Goal: Information Seeking & Learning: Learn about a topic

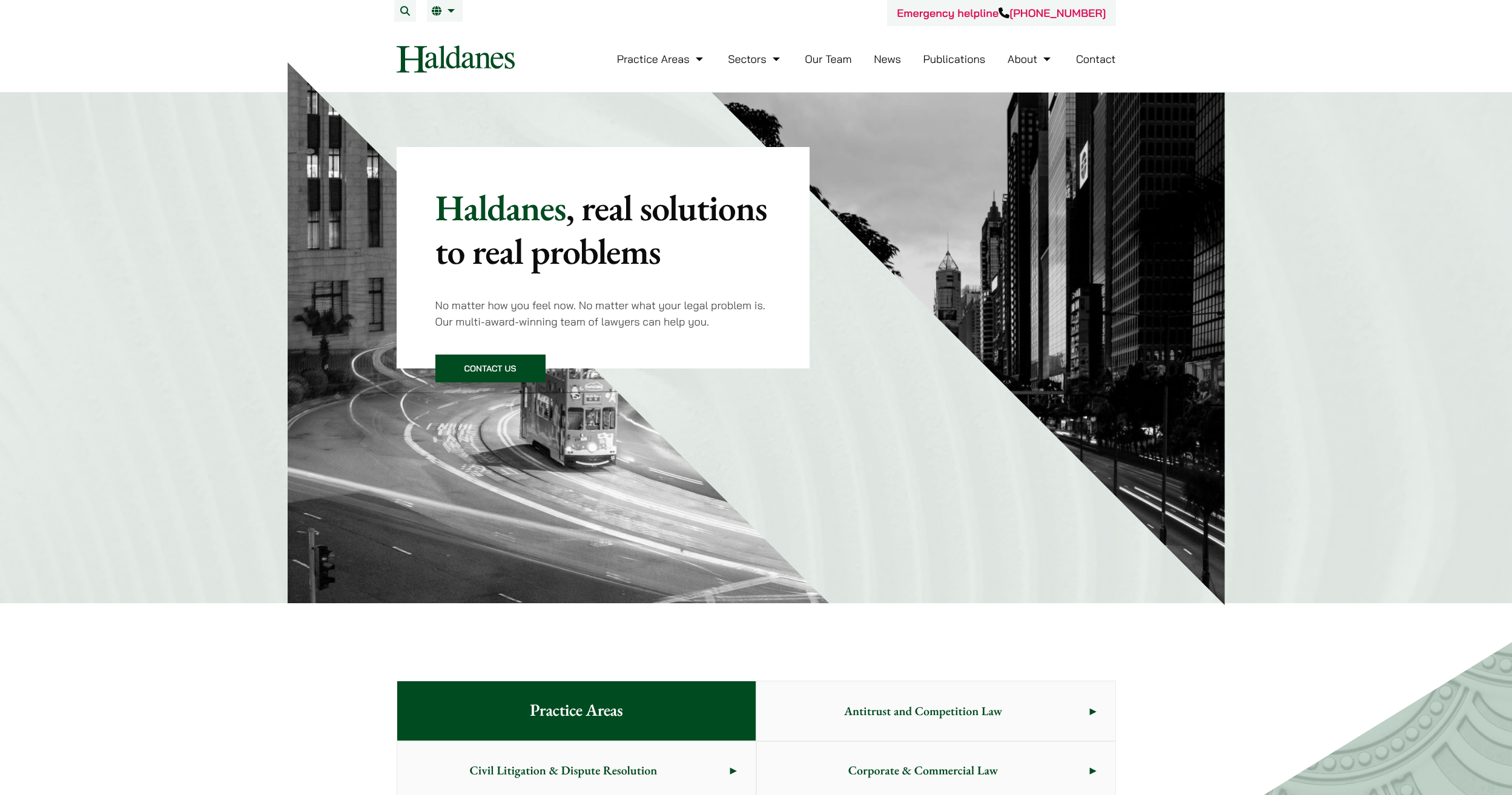
click at [847, 59] on link "Our Team" at bounding box center [828, 59] width 47 height 14
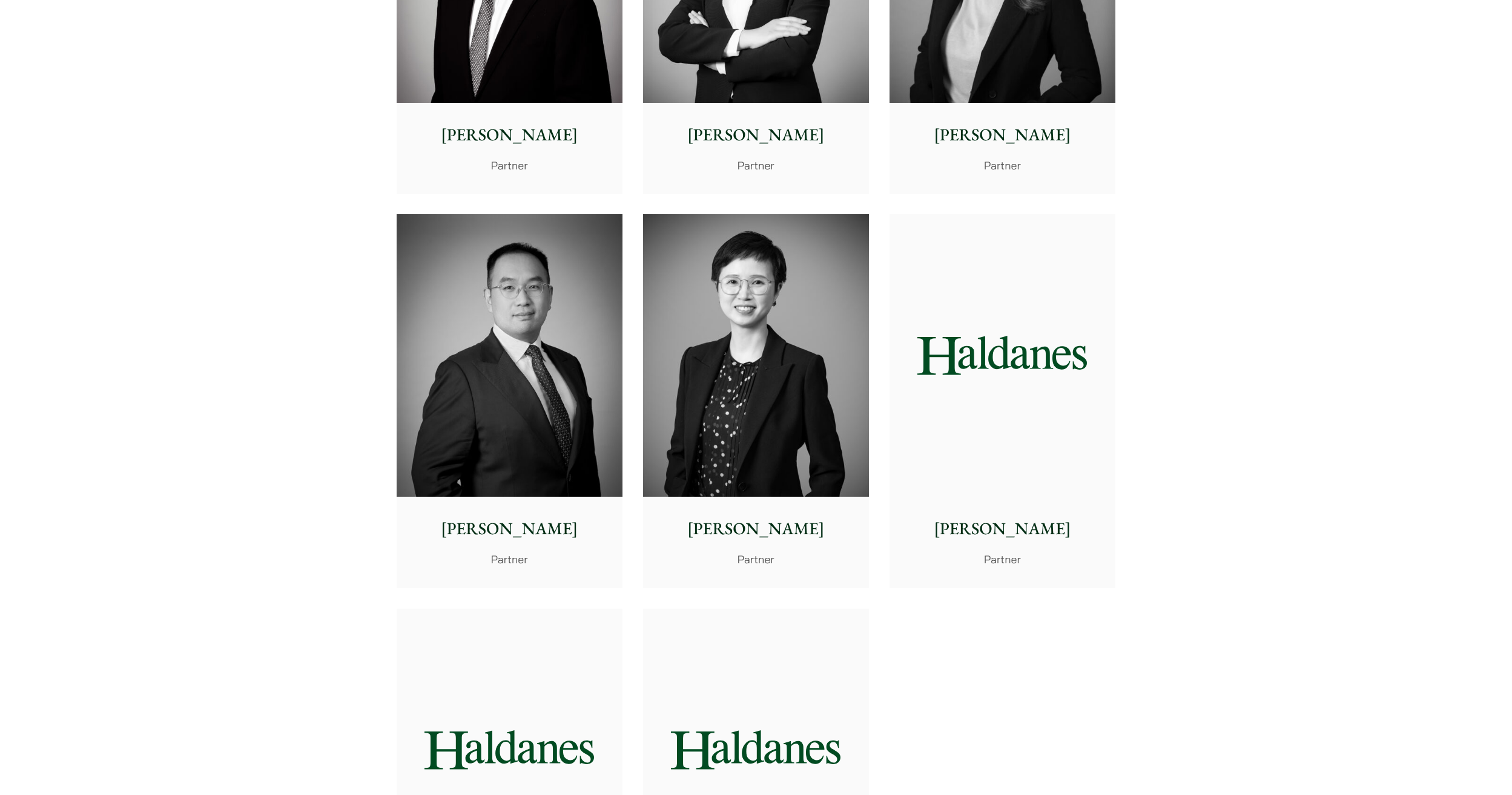
scroll to position [2118, 0]
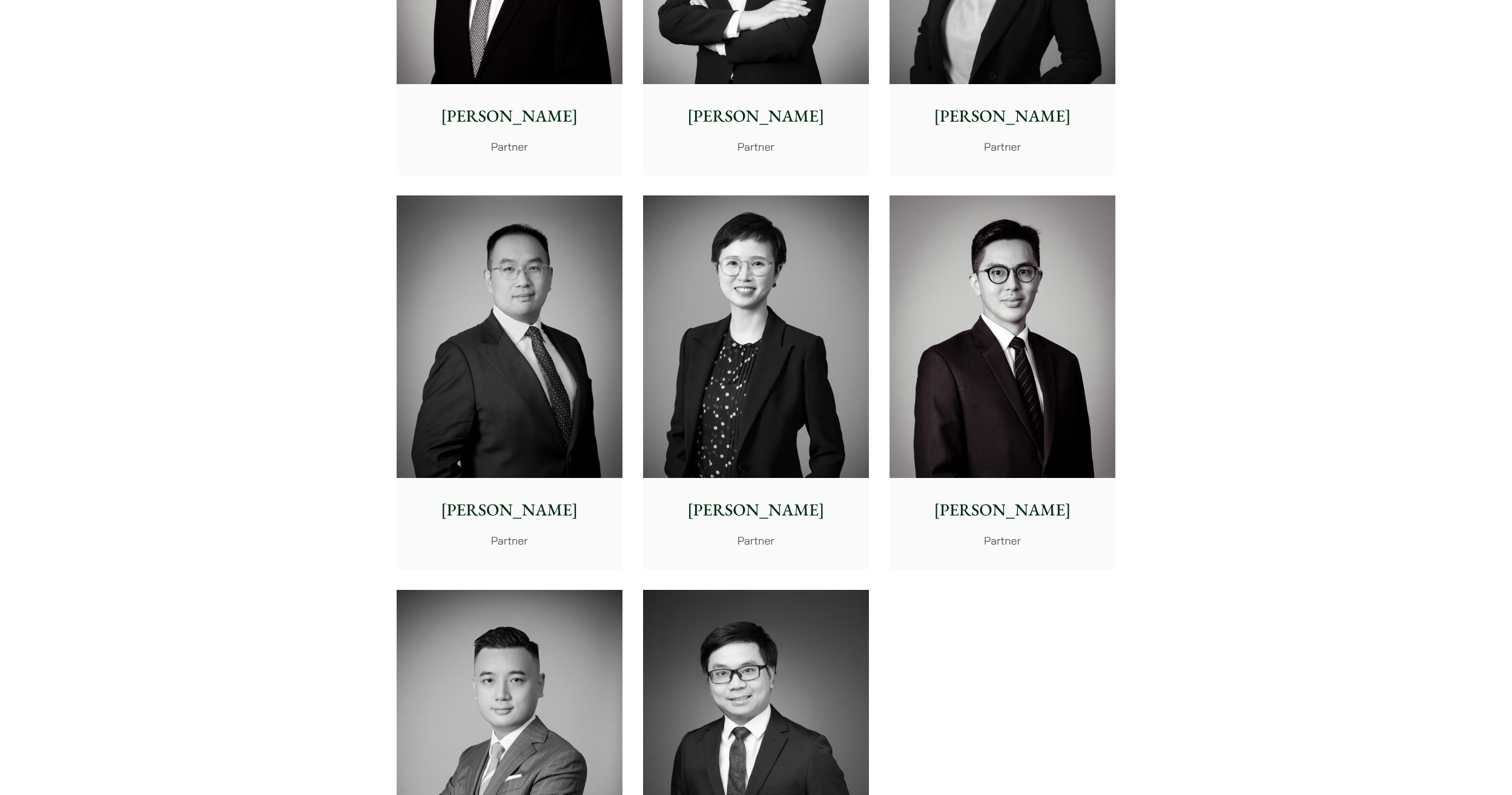
click at [993, 380] on img at bounding box center [1002, 336] width 226 height 282
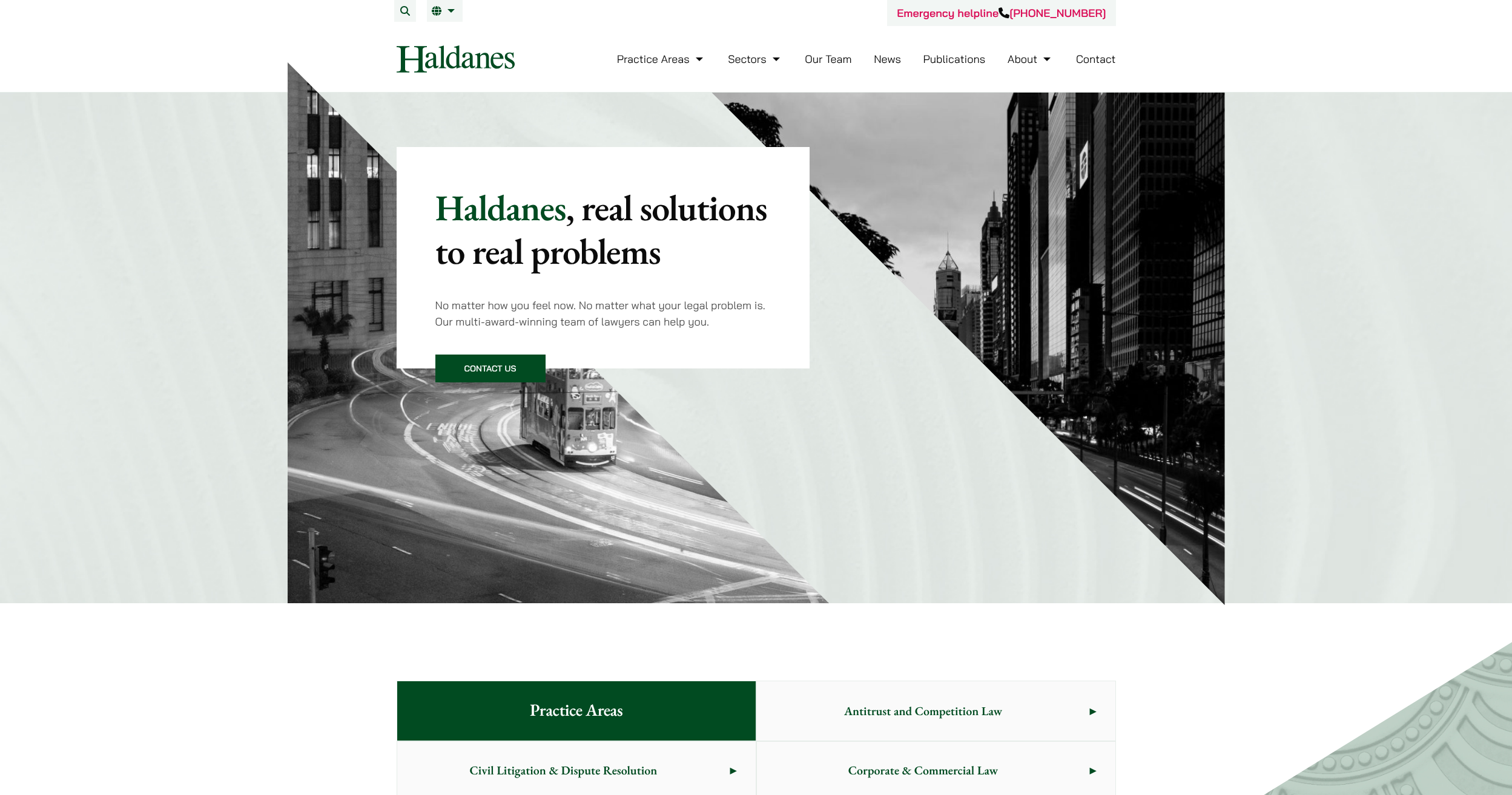
click at [815, 60] on link "Our Team" at bounding box center [828, 59] width 47 height 14
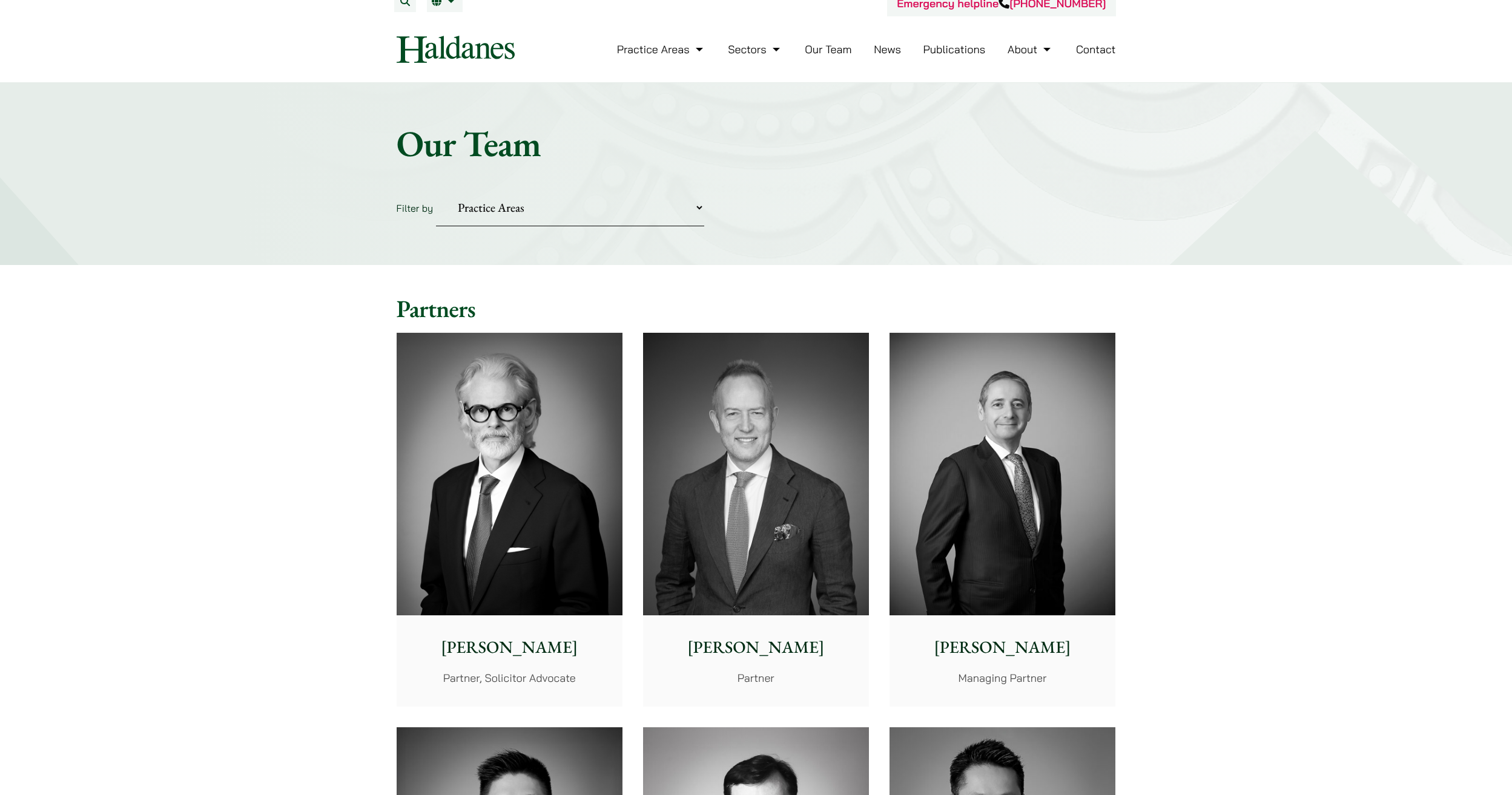
scroll to position [121, 0]
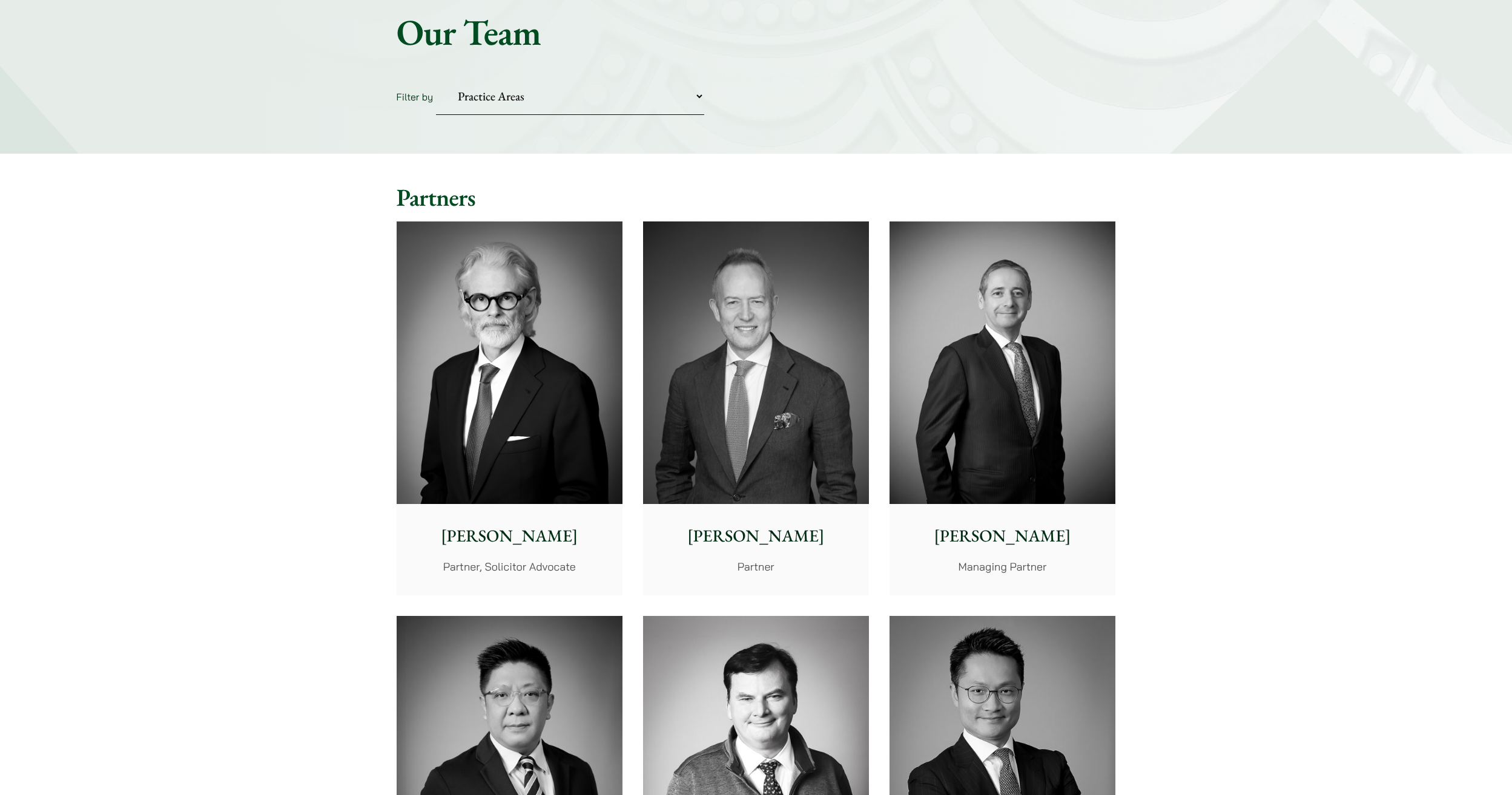
click at [760, 420] on img at bounding box center [756, 362] width 226 height 282
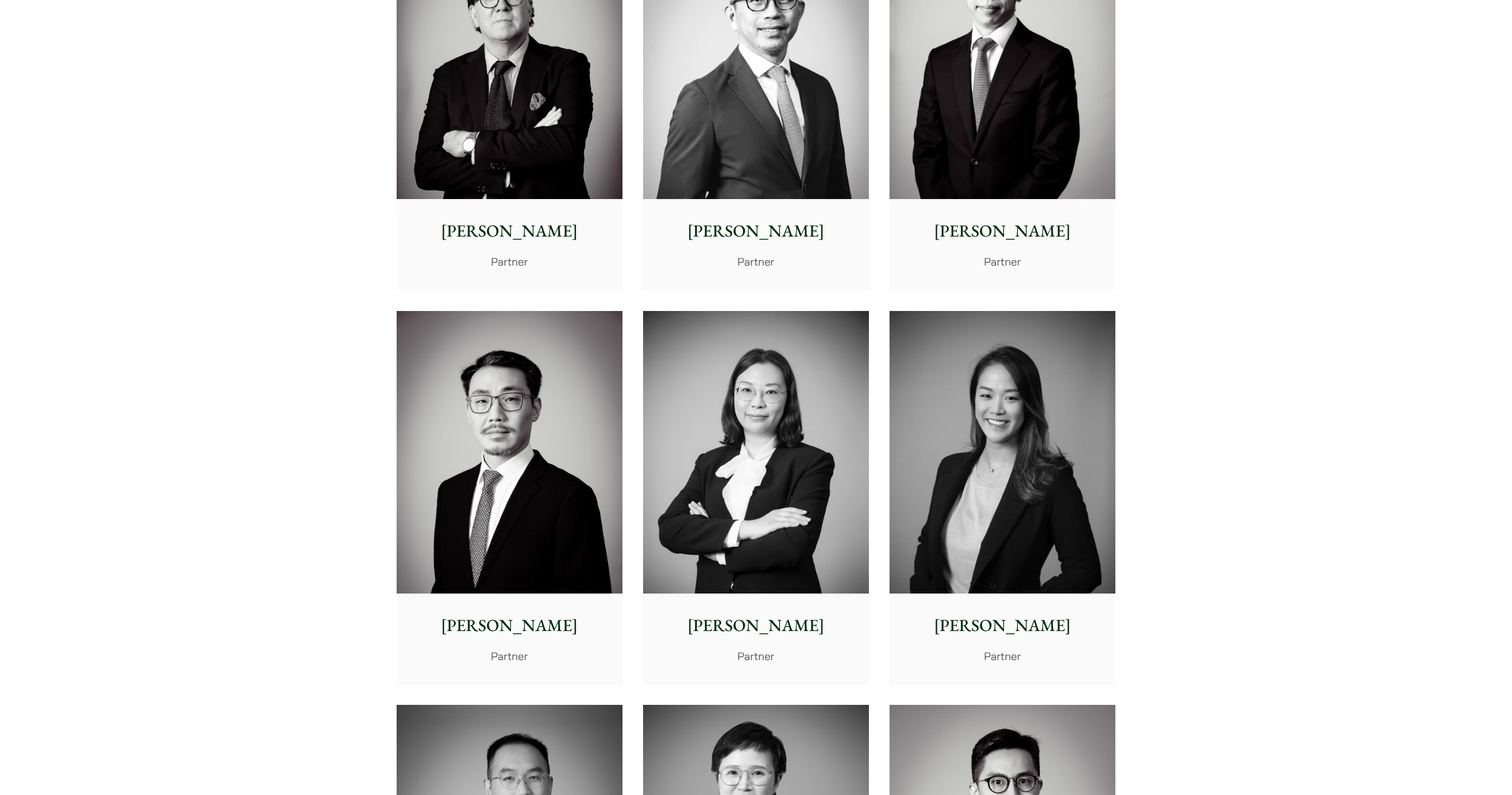
scroll to position [1876, 0]
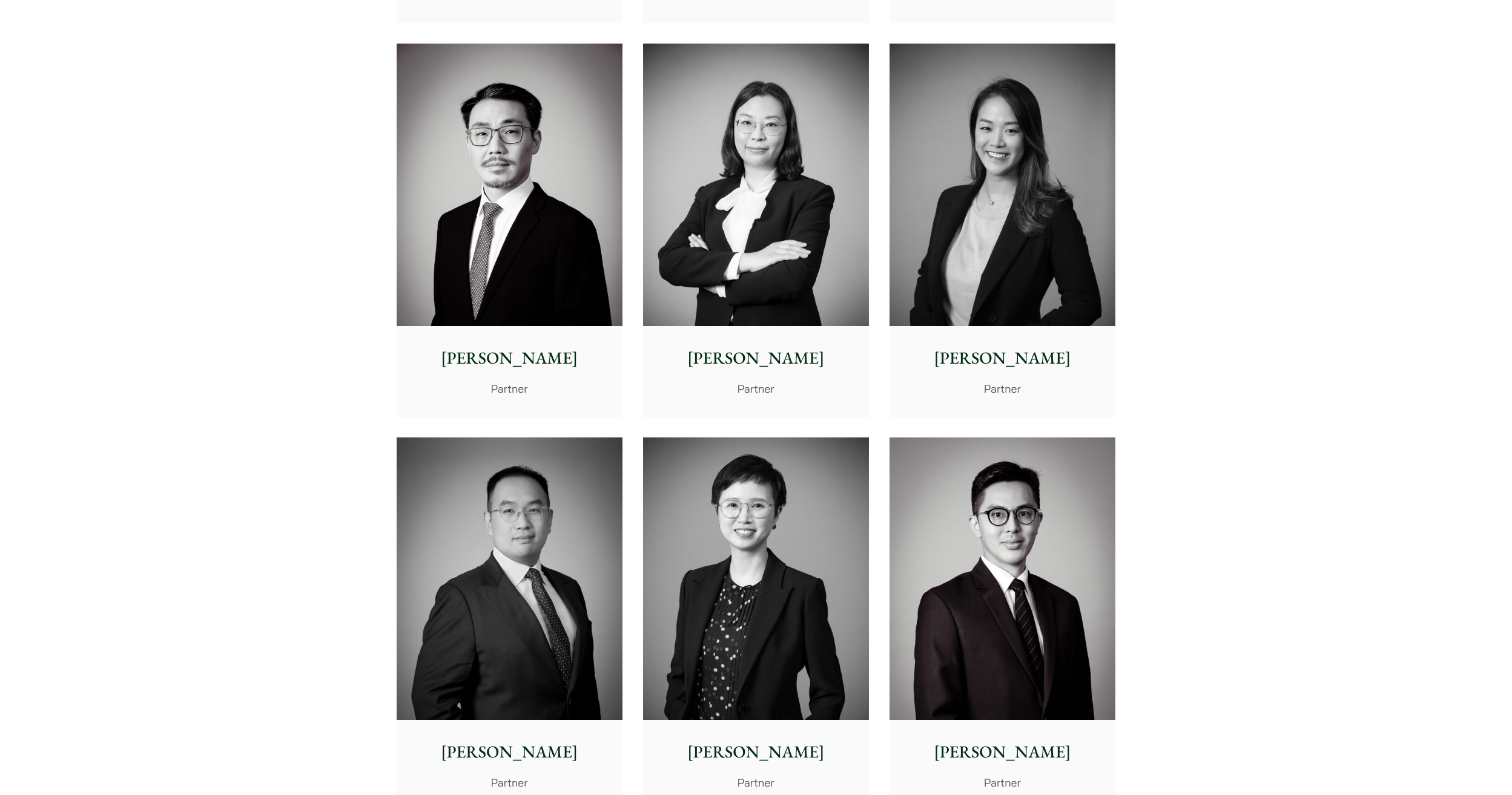
click at [966, 272] on img at bounding box center [1002, 184] width 226 height 282
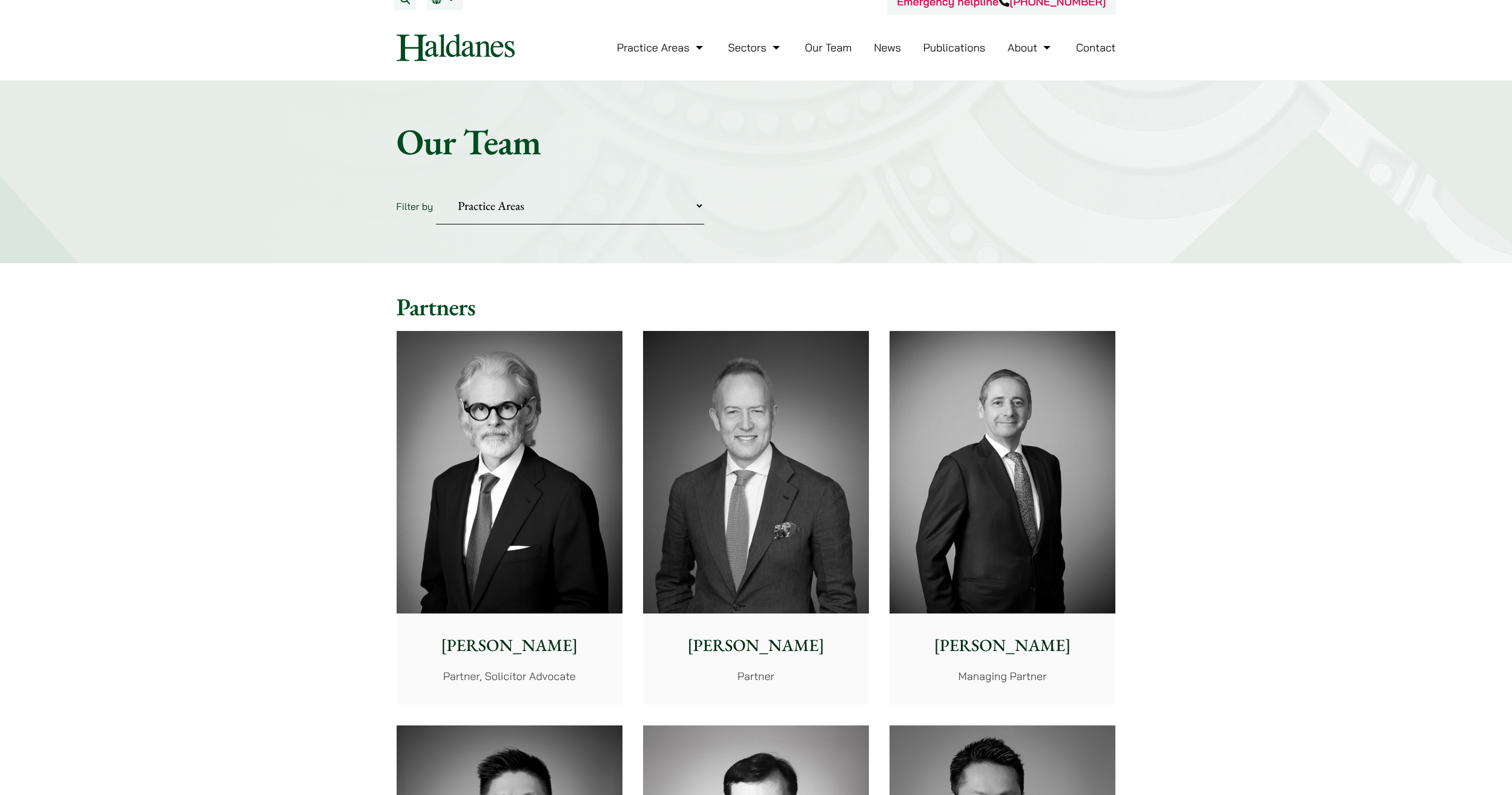
scroll to position [0, 0]
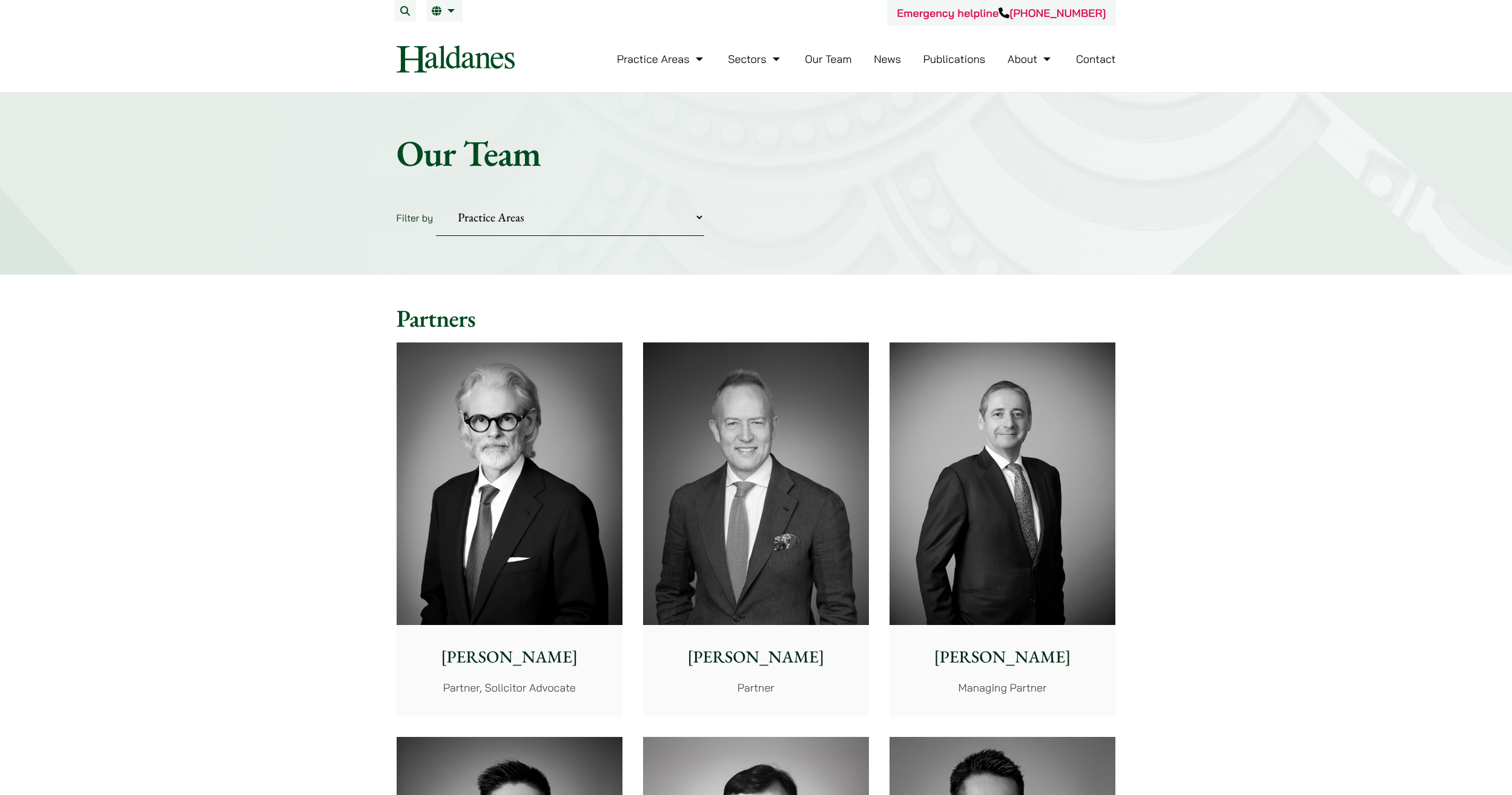
click at [567, 422] on img at bounding box center [509, 484] width 226 height 282
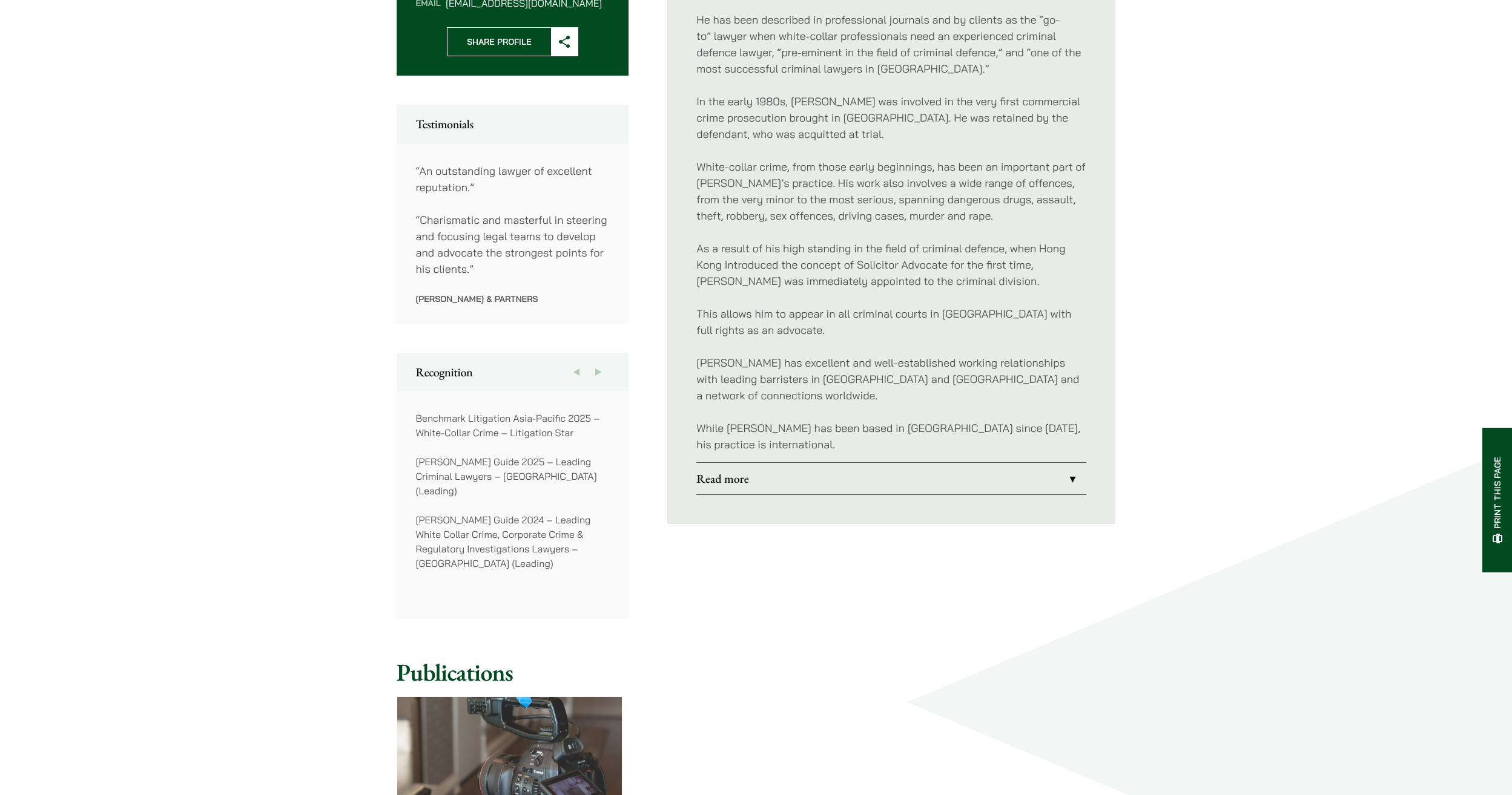
scroll to position [605, 0]
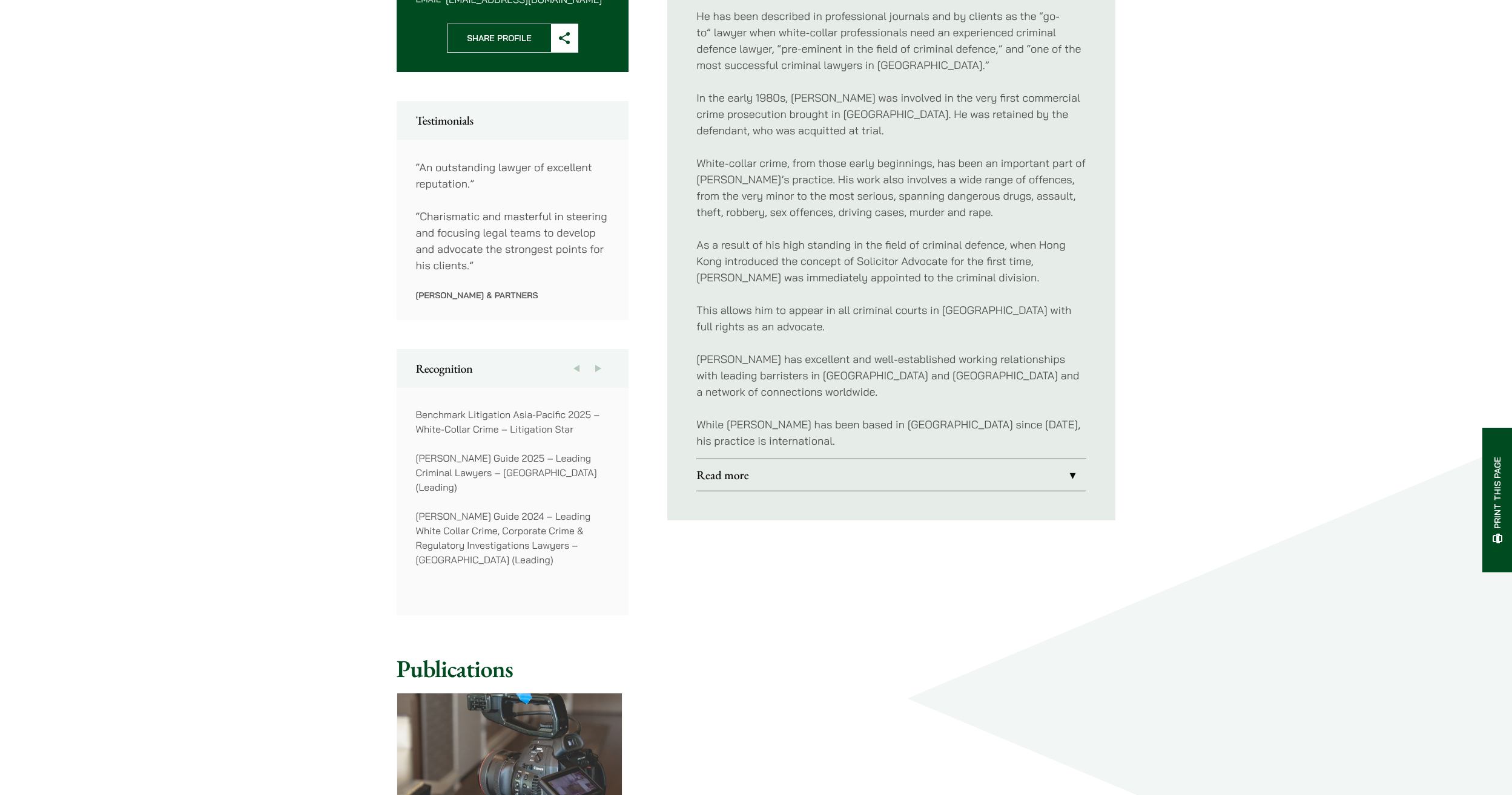
click at [811, 459] on link "Read more" at bounding box center [892, 475] width 390 height 31
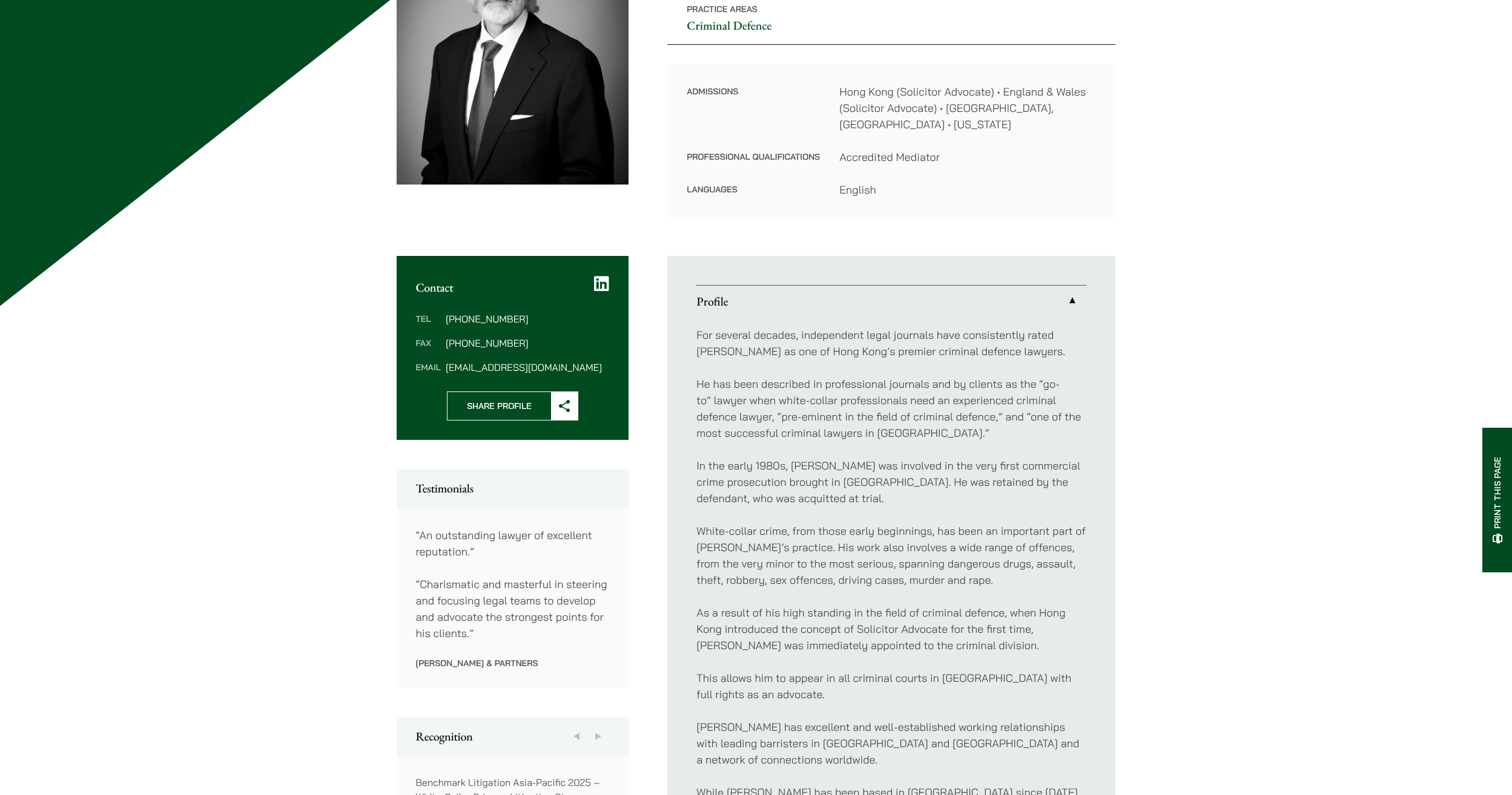
scroll to position [417, 0]
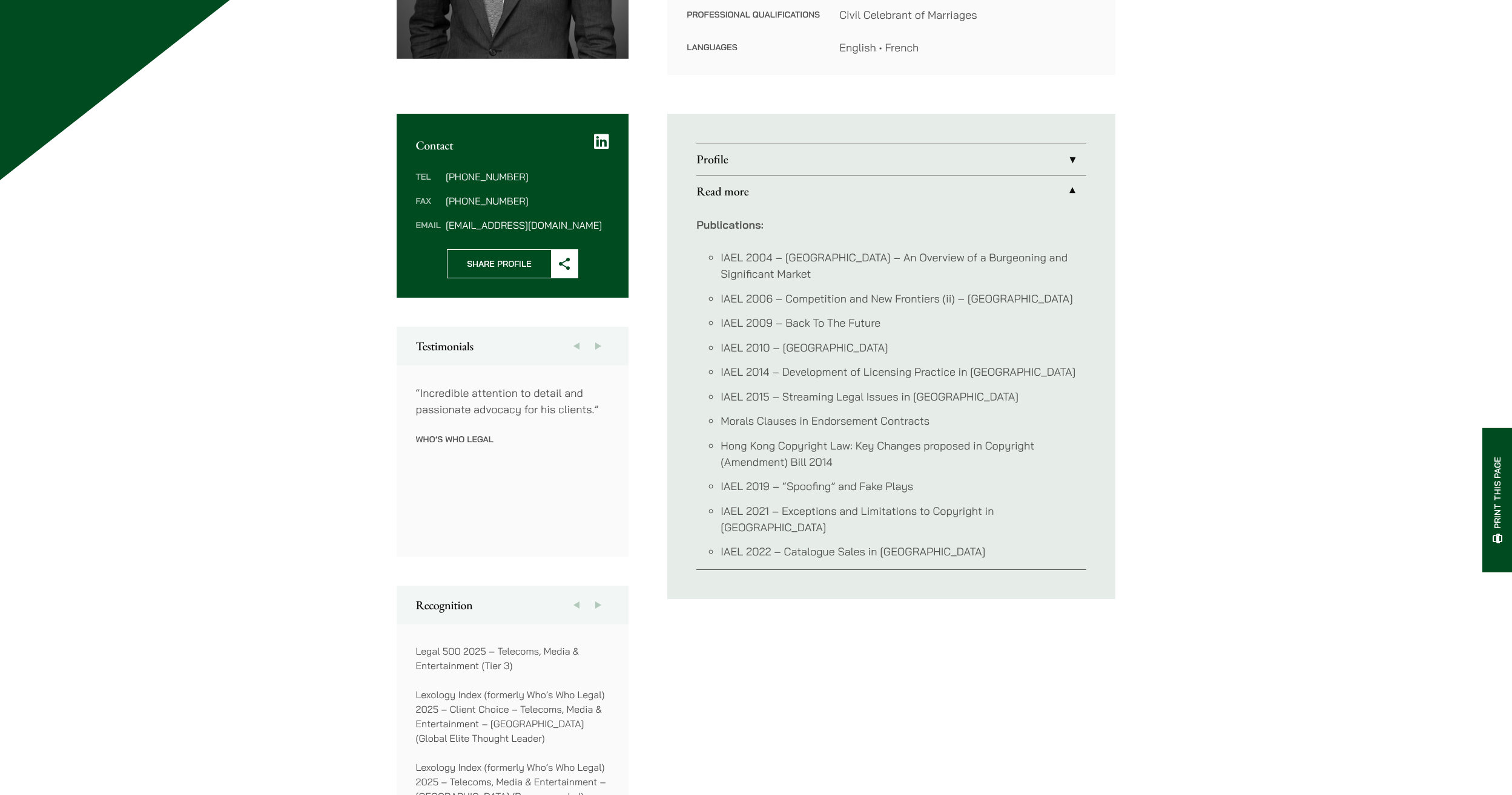
scroll to position [303, 0]
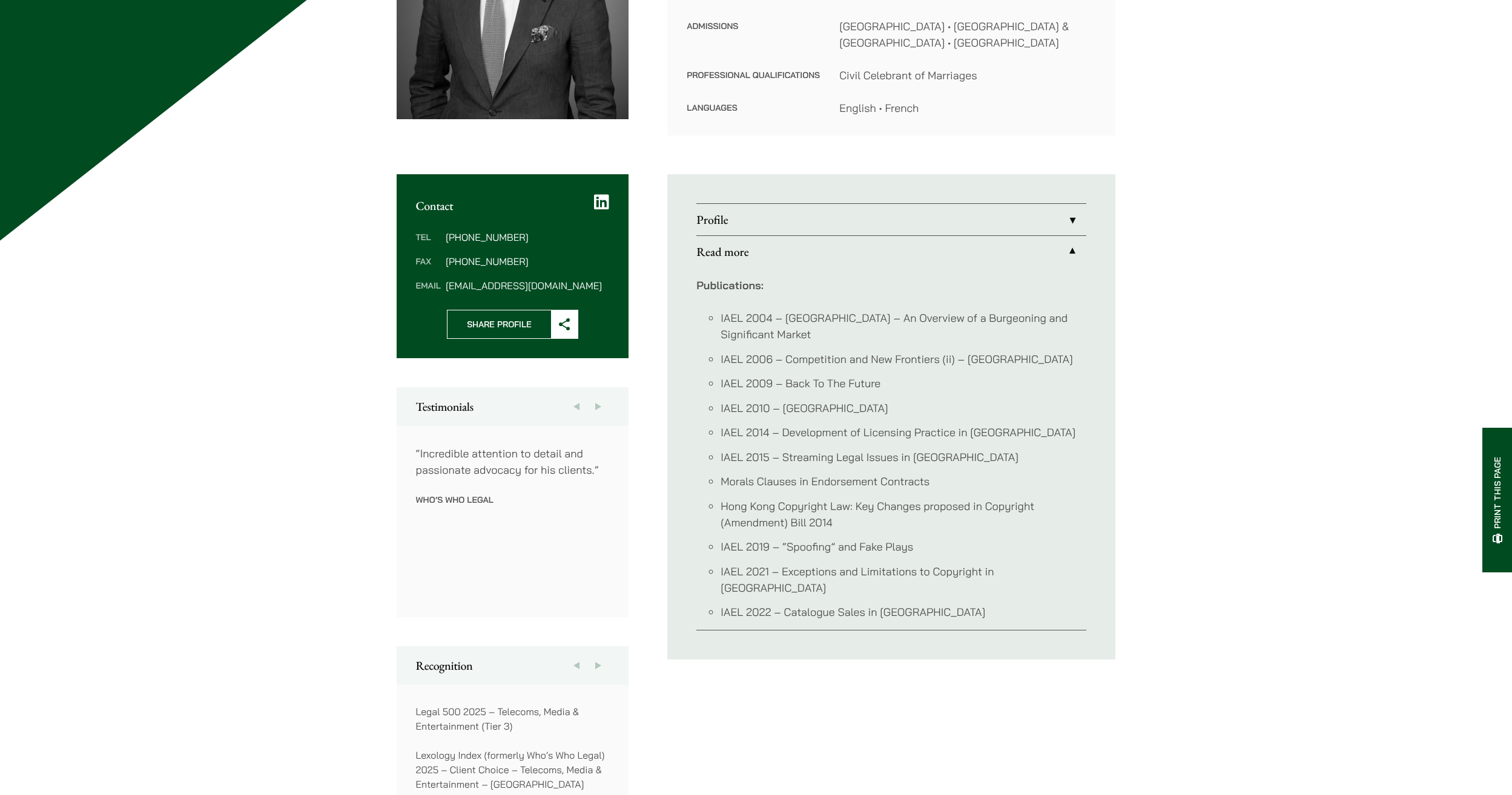
click at [833, 220] on link "Profile" at bounding box center [892, 220] width 390 height 31
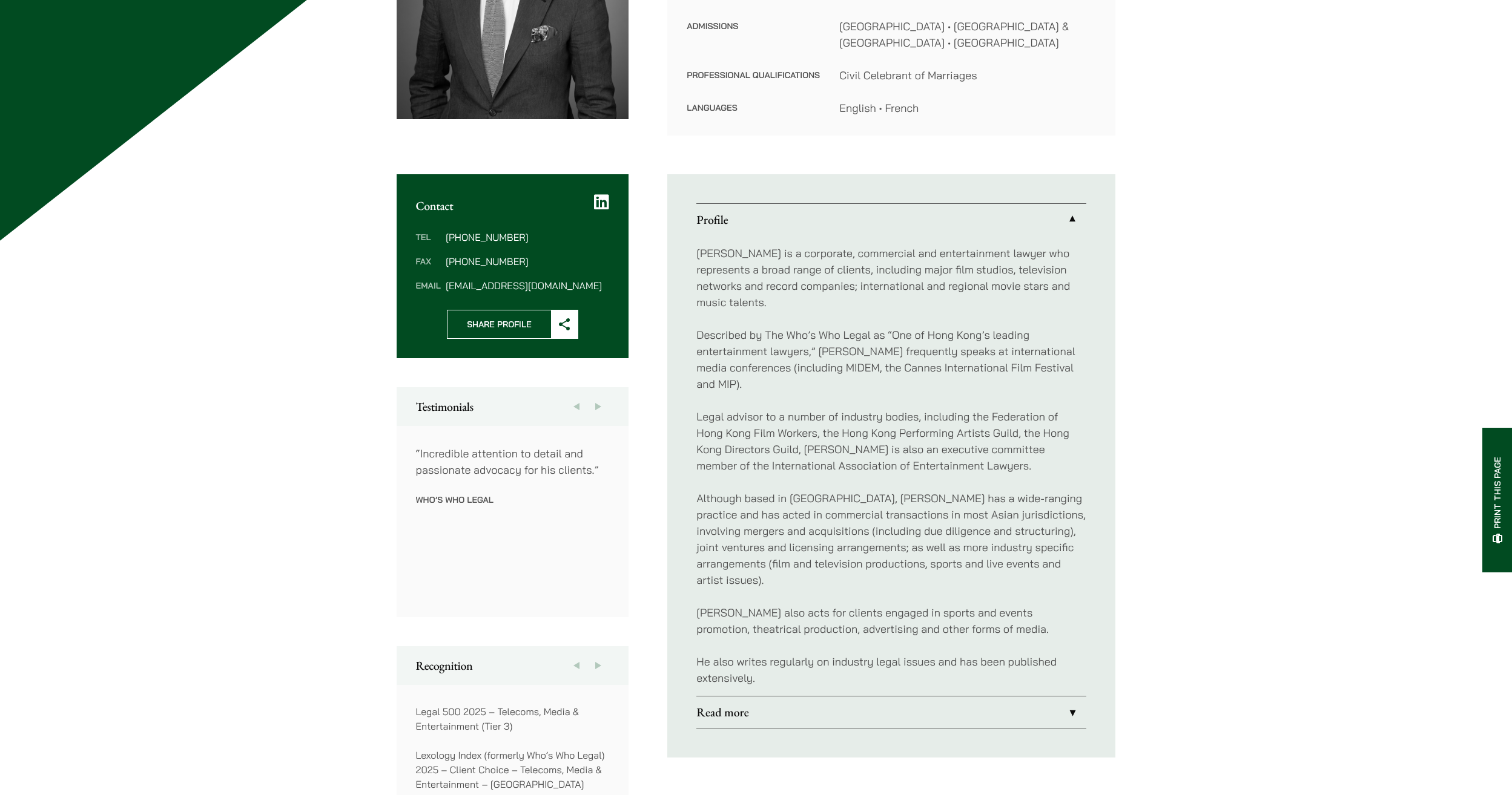
click at [833, 220] on link "Profile" at bounding box center [892, 220] width 390 height 31
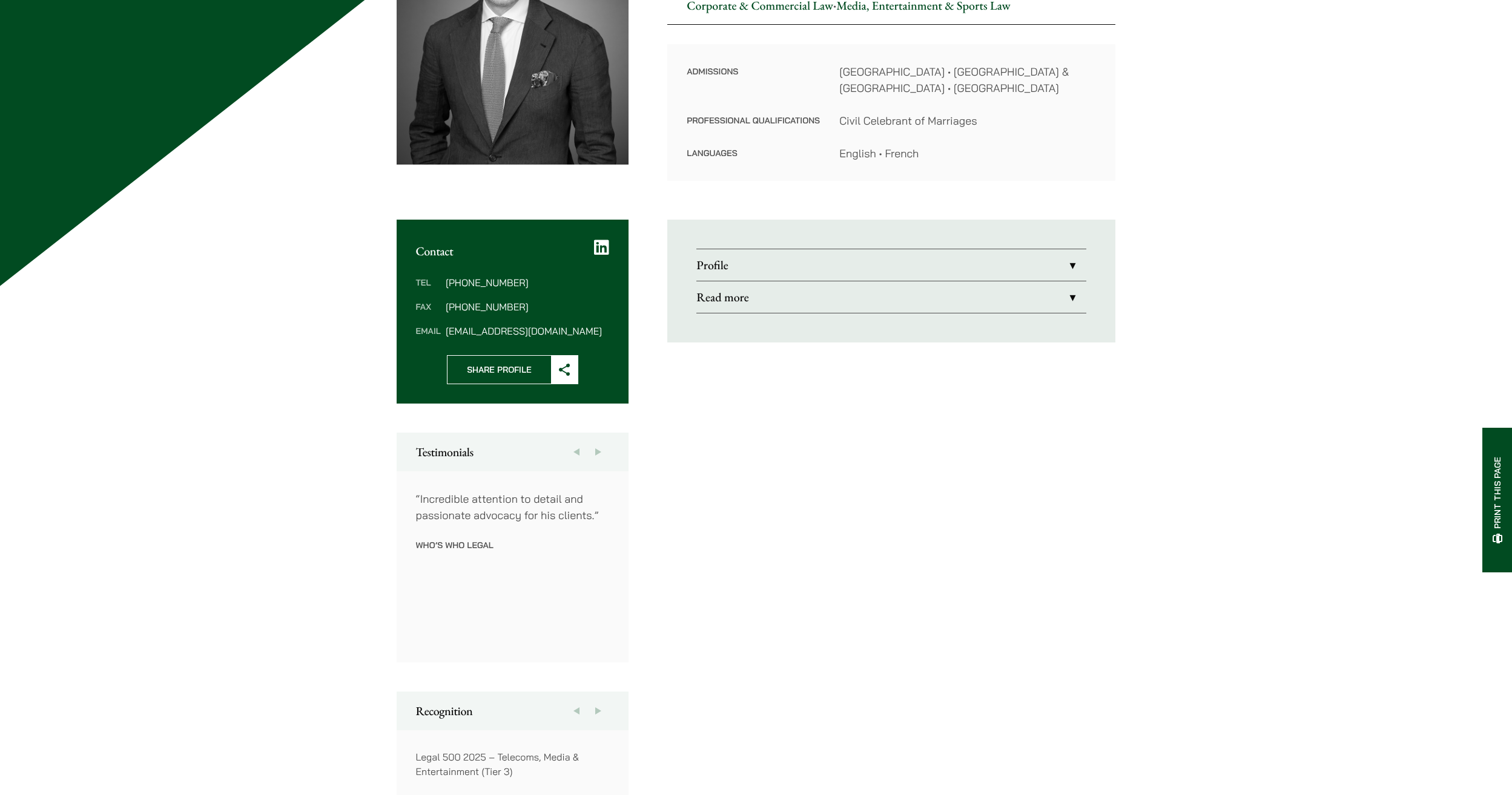
scroll to position [303, 0]
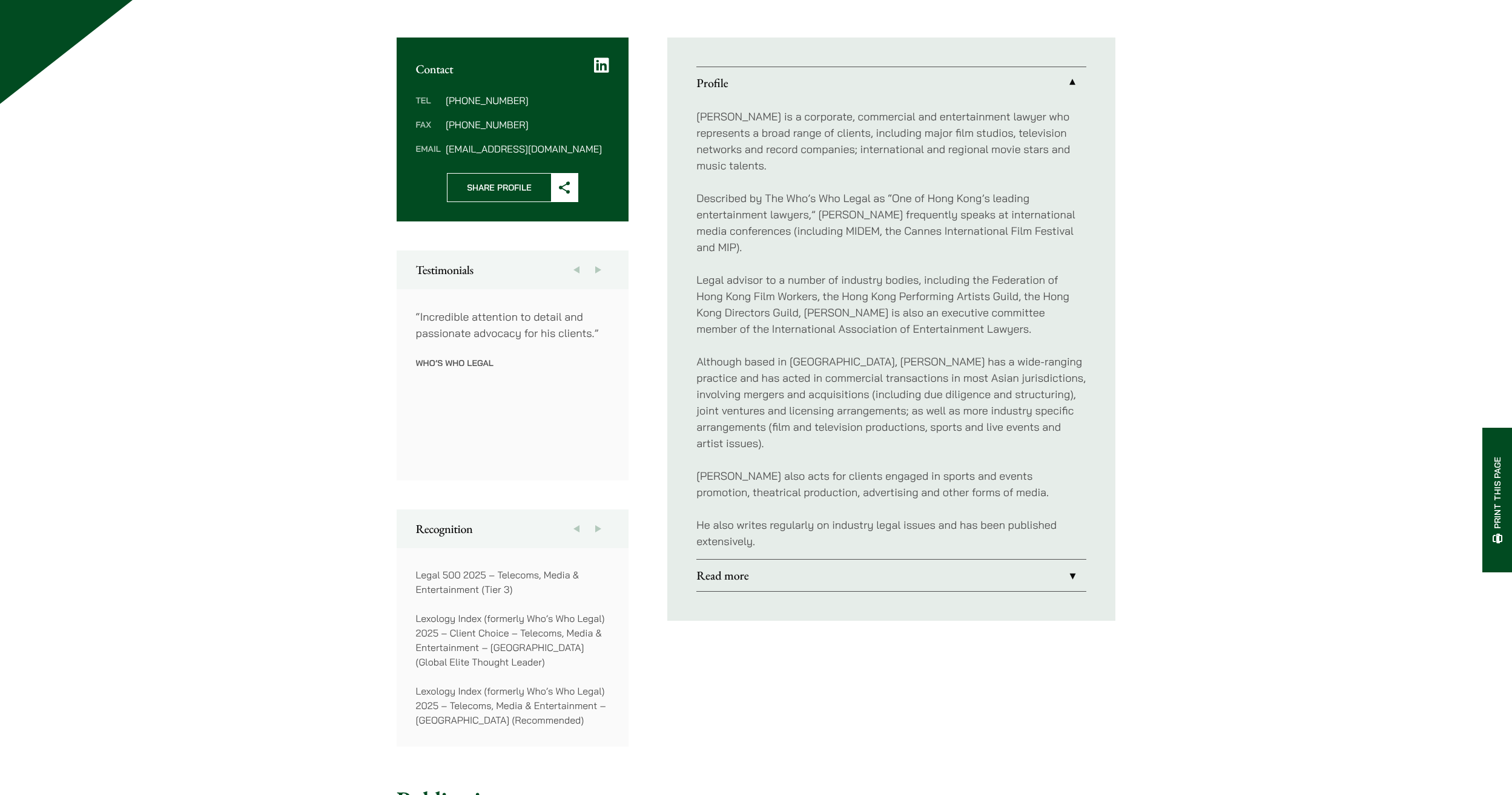
scroll to position [477, 0]
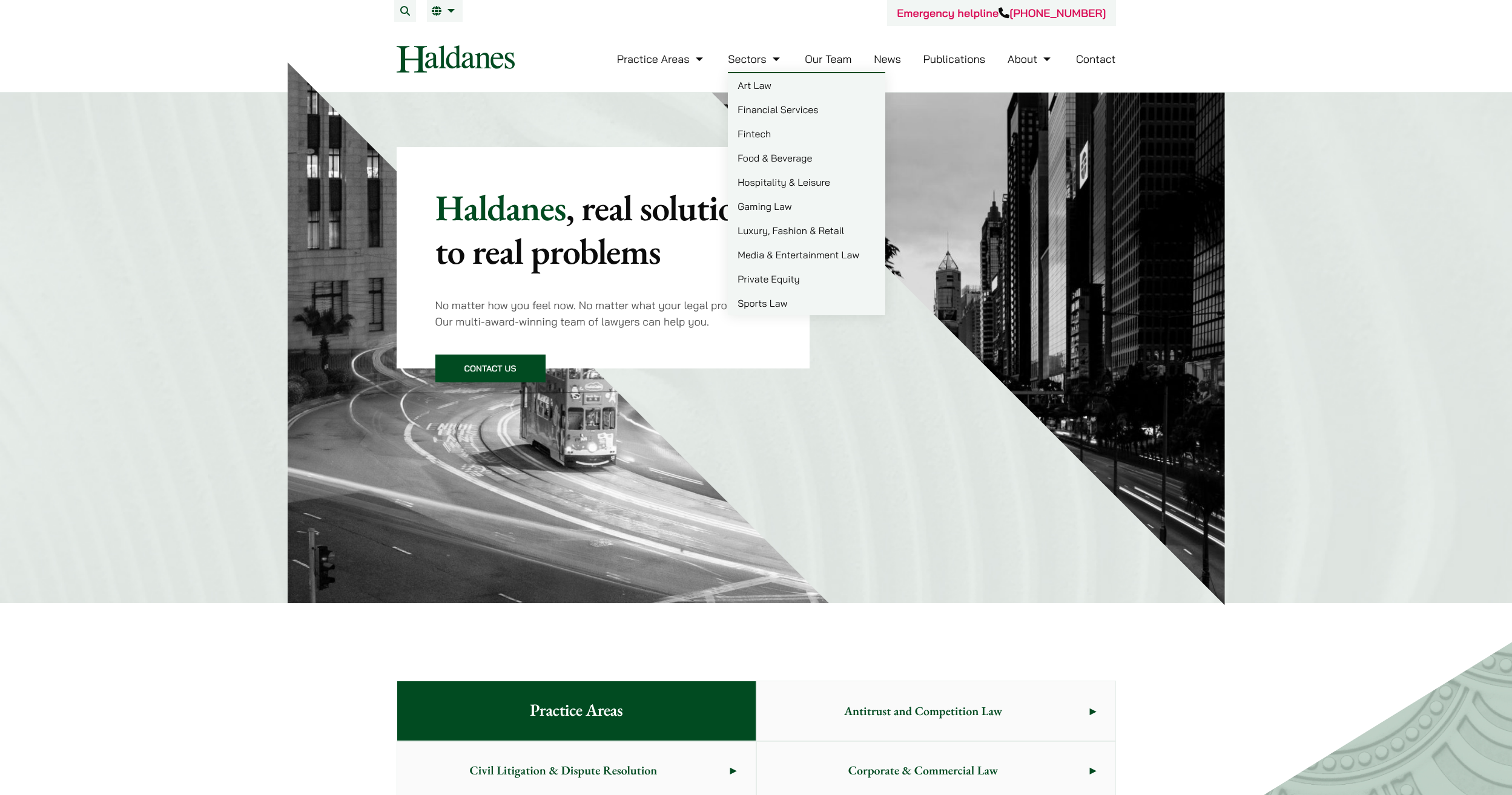
click at [808, 59] on link "Our Team" at bounding box center [828, 59] width 47 height 14
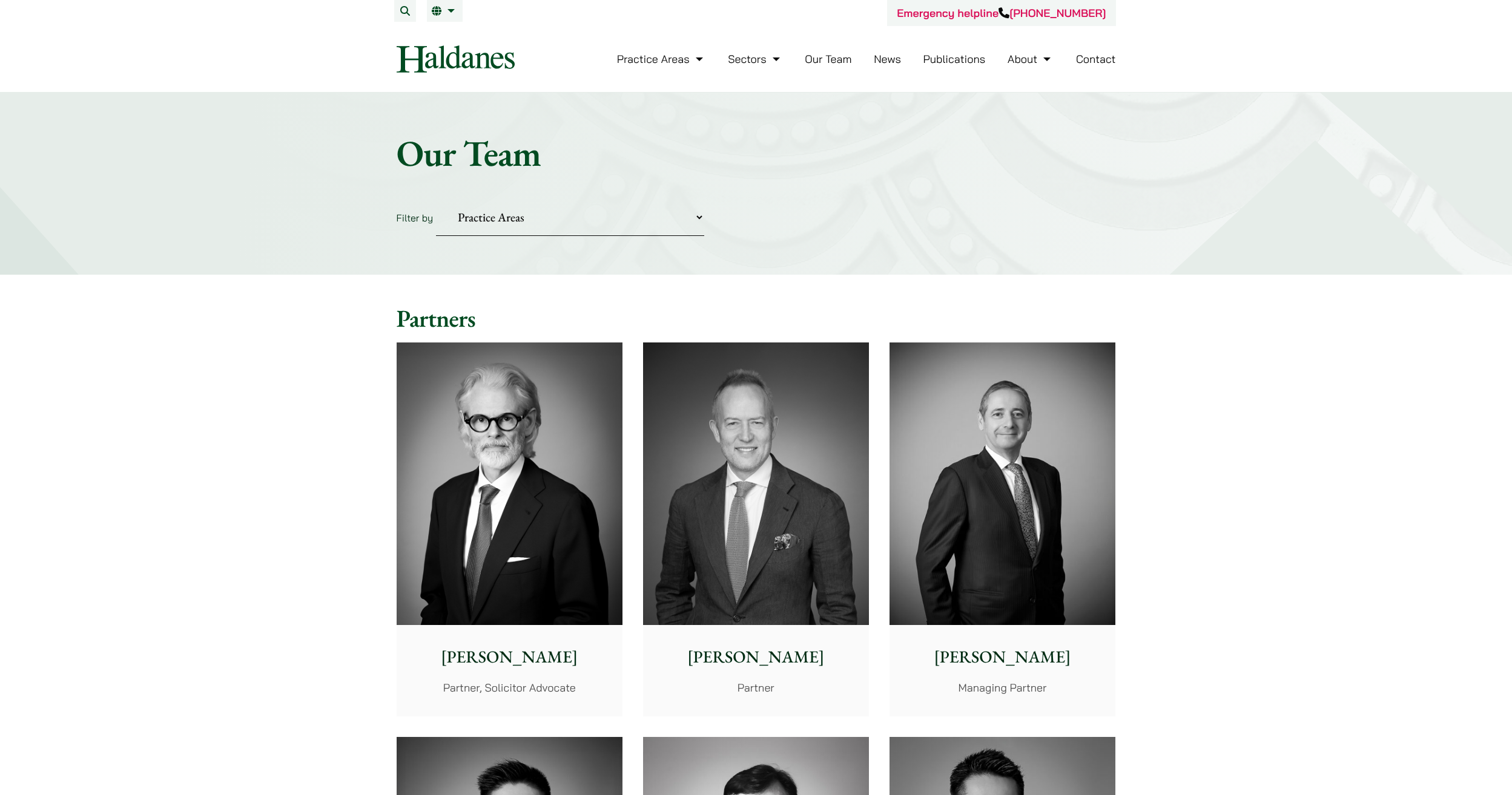
click at [520, 225] on select "Practice Areas Antitrust and Competition Civil Litigation & Dispute Resolution …" at bounding box center [570, 218] width 268 height 37
click at [1003, 539] on img at bounding box center [1002, 484] width 226 height 282
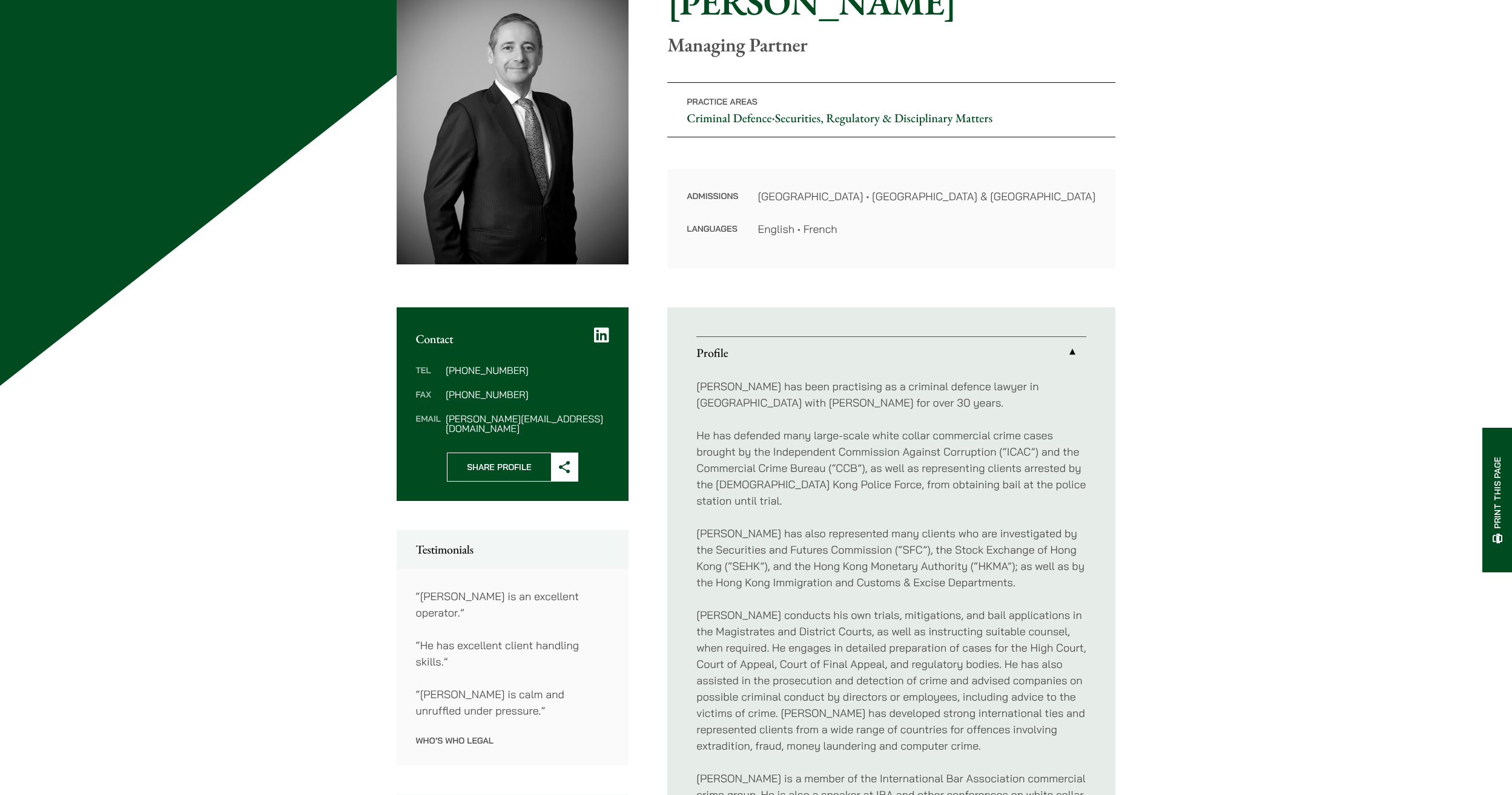
scroll to position [60, 0]
